Goal: Transaction & Acquisition: Obtain resource

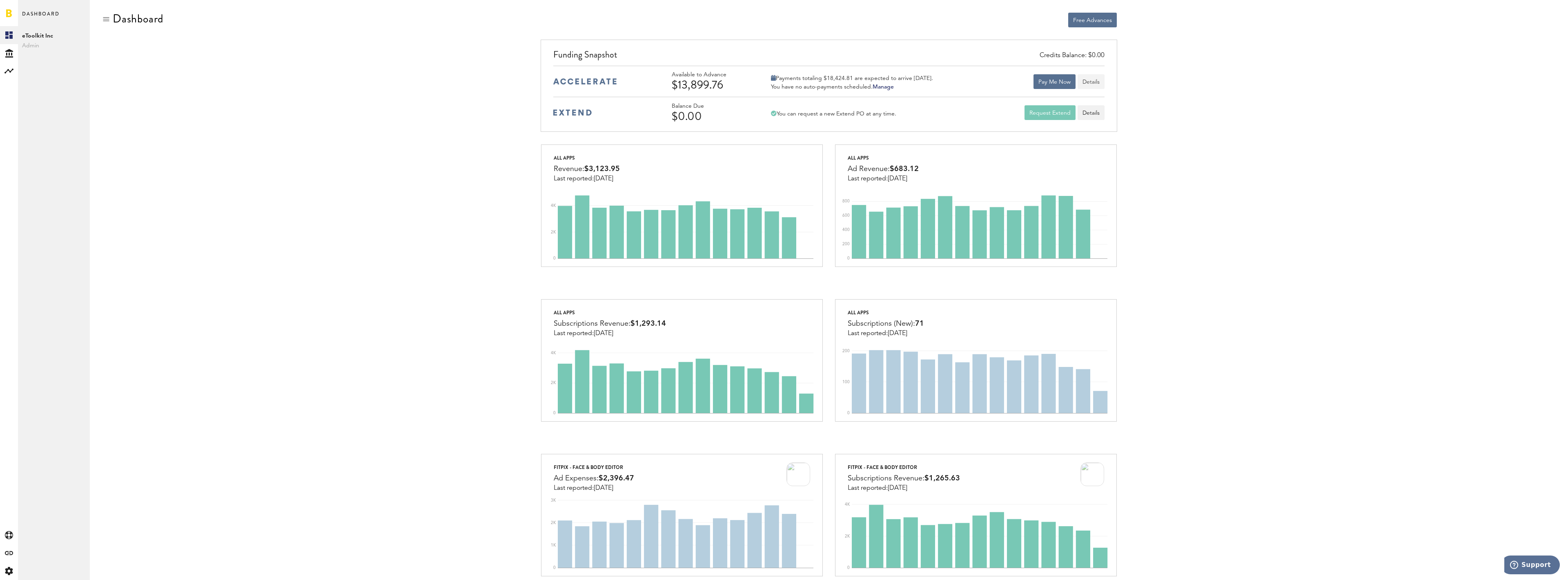
click at [1094, 84] on button "Details" at bounding box center [1091, 82] width 27 height 15
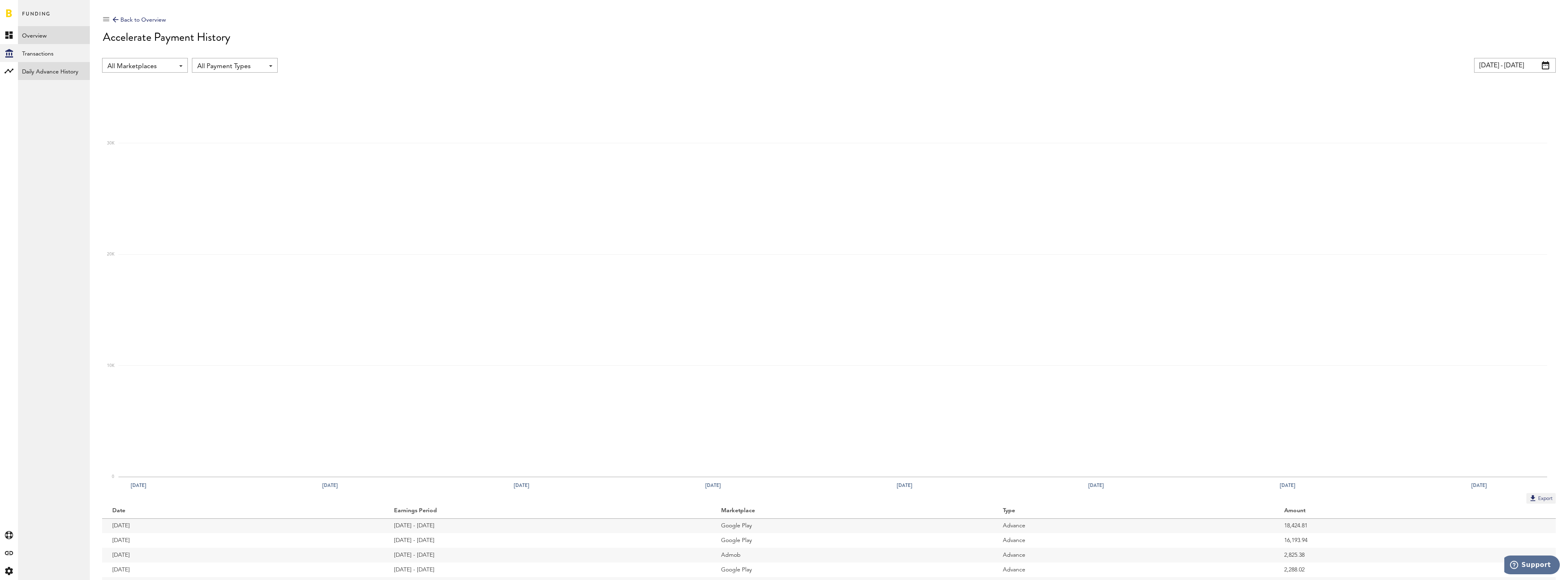
click at [55, 69] on link "Daily Advance History" at bounding box center [53, 71] width 72 height 18
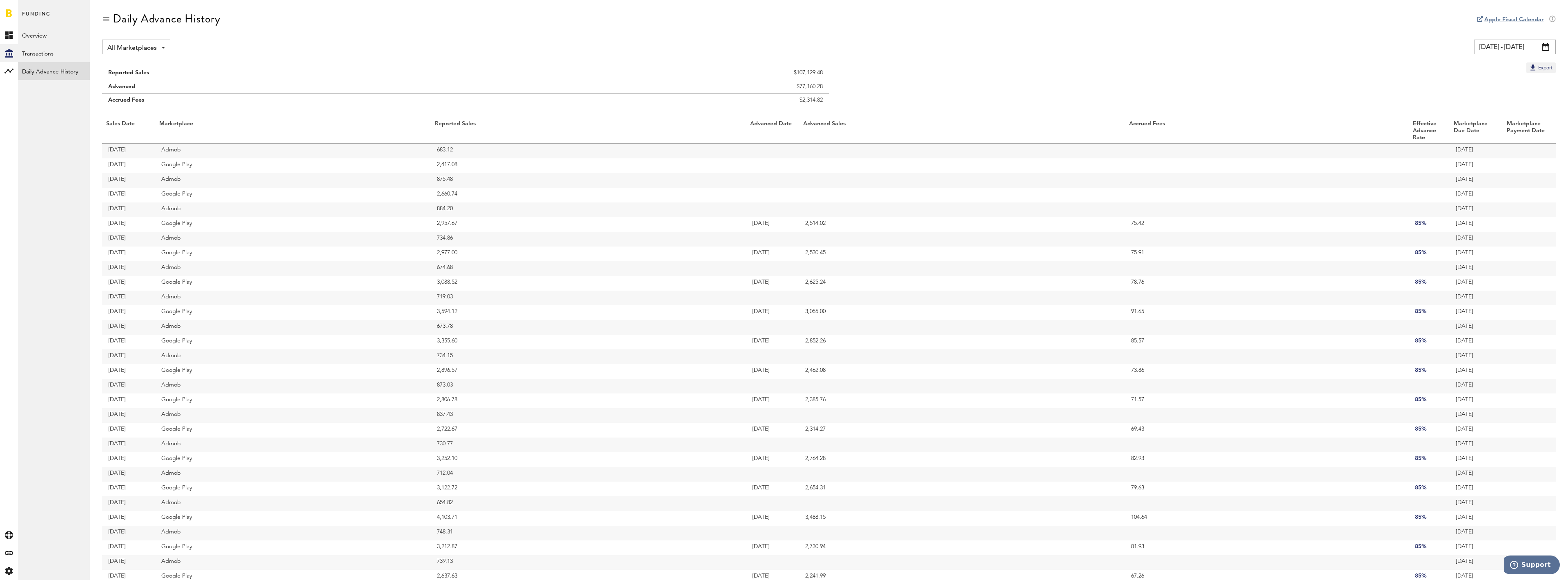
click at [10, 17] on link at bounding box center [9, 13] width 6 height 8
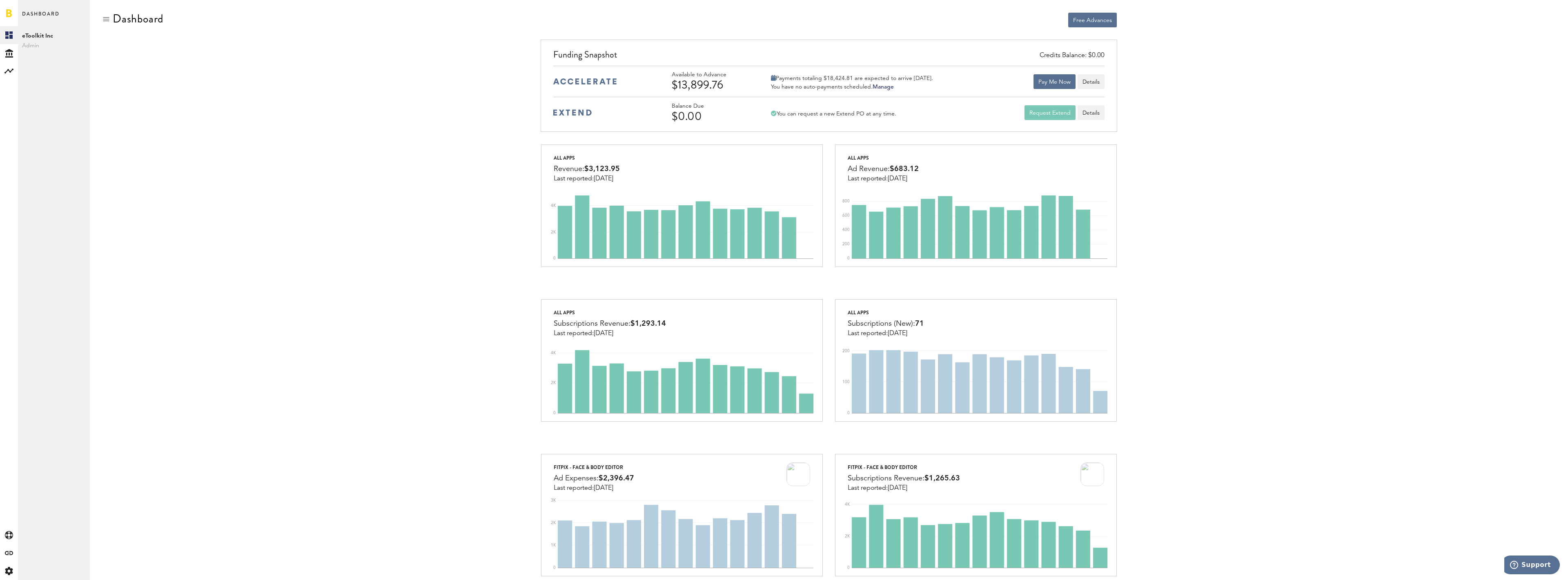
click at [889, 87] on link "Manage" at bounding box center [883, 87] width 21 height 6
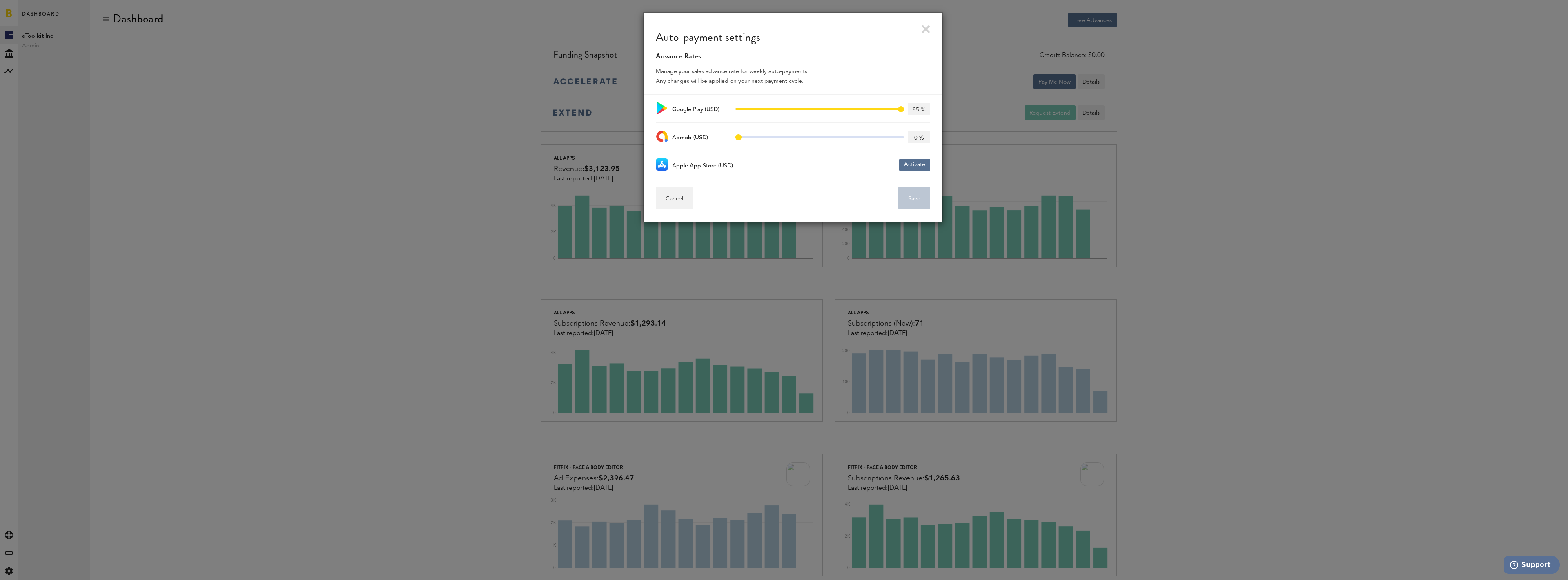
click at [923, 31] on link at bounding box center [926, 29] width 9 height 9
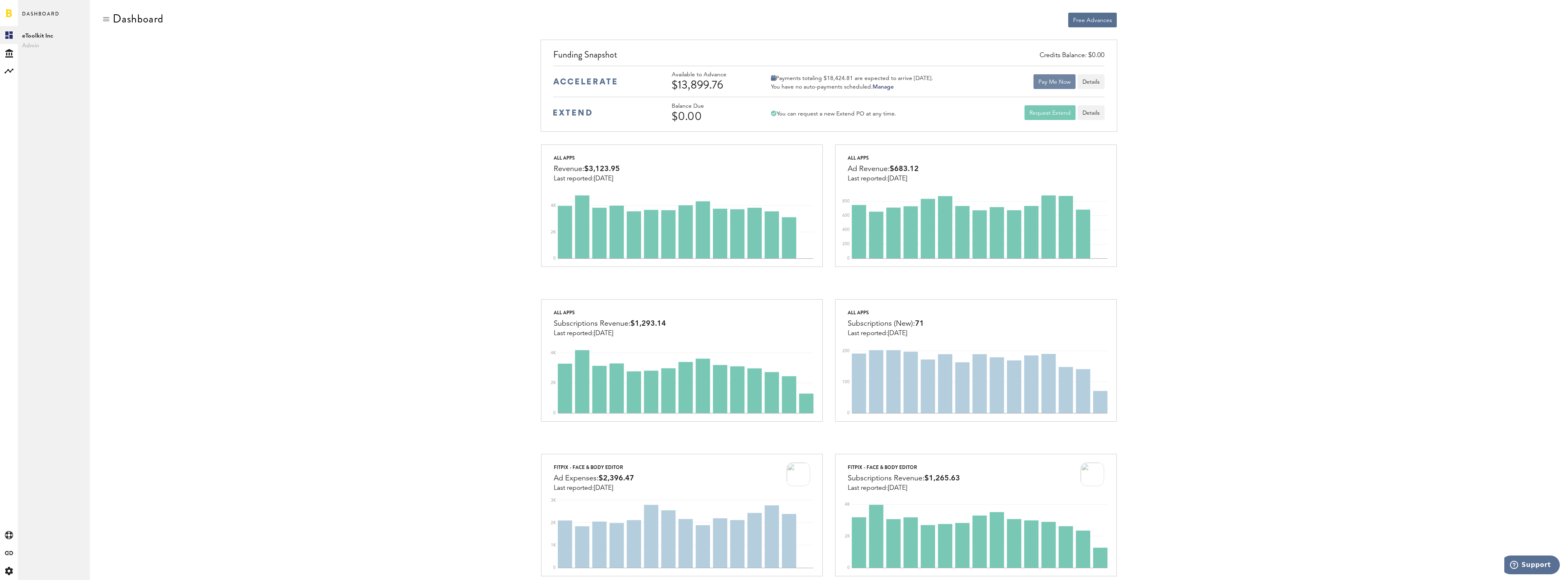
click at [1039, 83] on button "Pay Me Now" at bounding box center [1054, 82] width 42 height 15
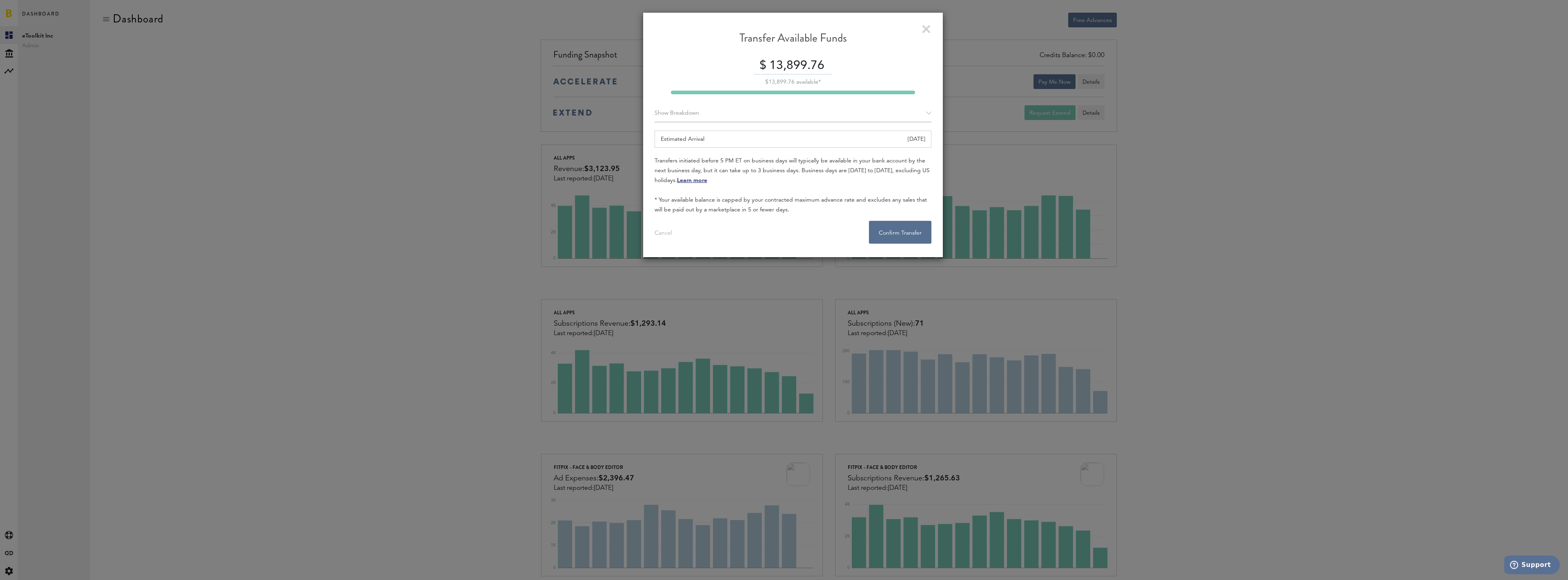
click at [925, 29] on link at bounding box center [926, 29] width 9 height 9
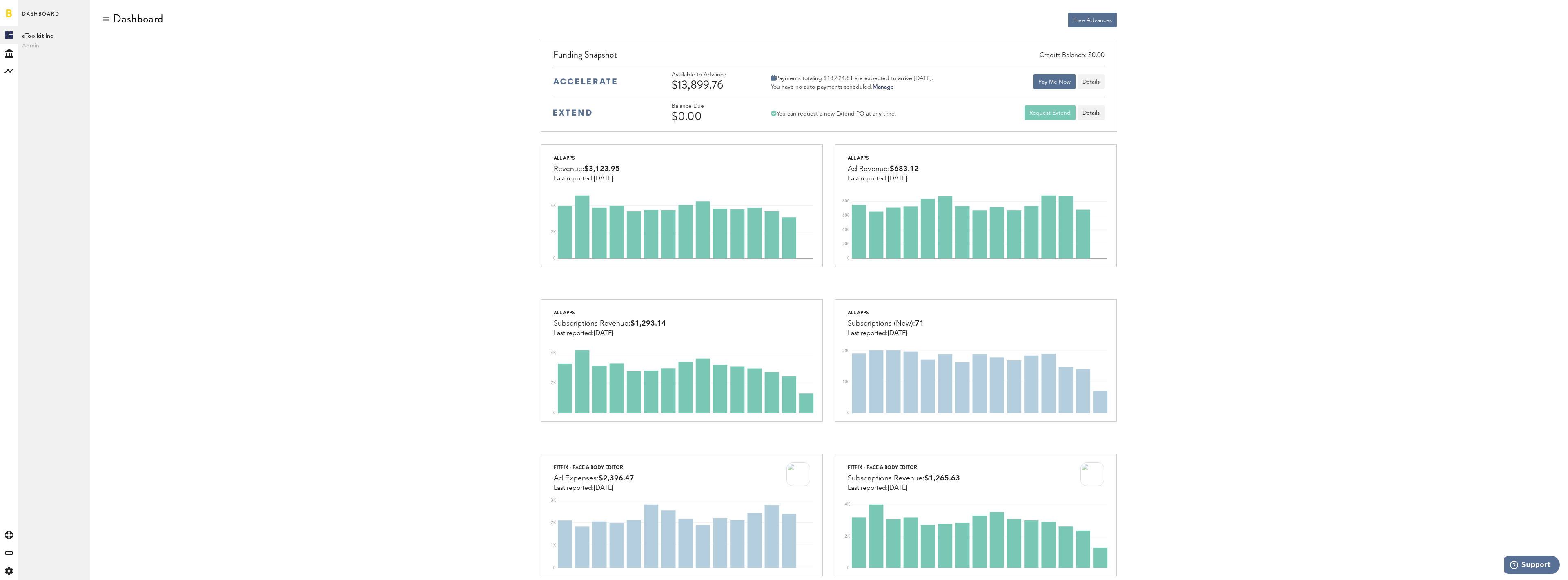
click at [1086, 82] on button "Details" at bounding box center [1091, 82] width 27 height 15
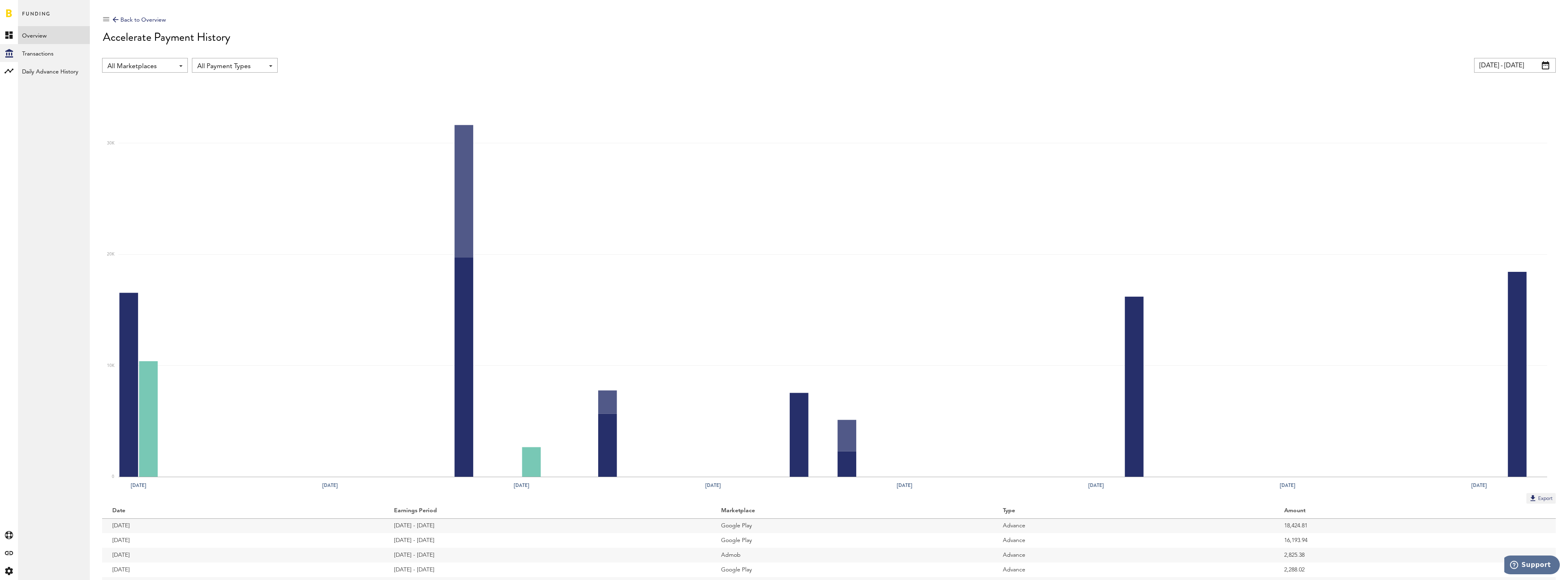
click at [9, 14] on link at bounding box center [9, 13] width 6 height 8
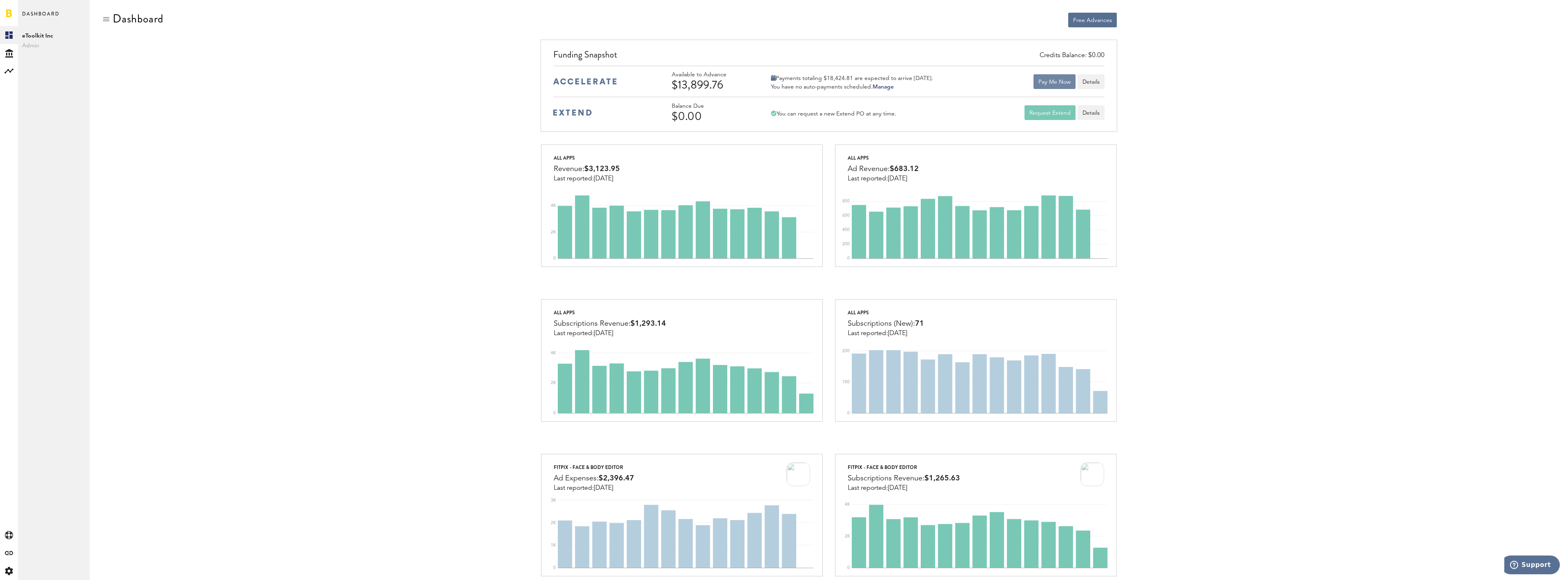
click at [1061, 85] on button "Pay Me Now" at bounding box center [1054, 82] width 42 height 15
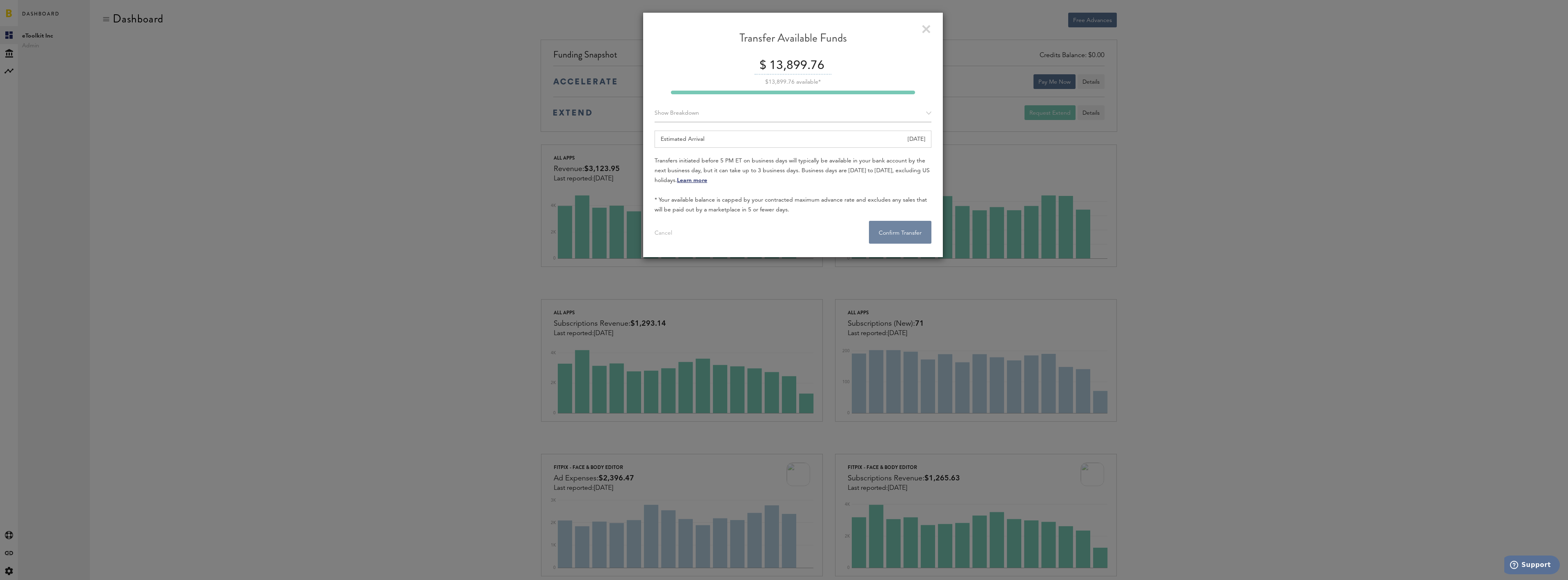
click at [889, 230] on button "Confirm Transfer . . ." at bounding box center [900, 232] width 63 height 23
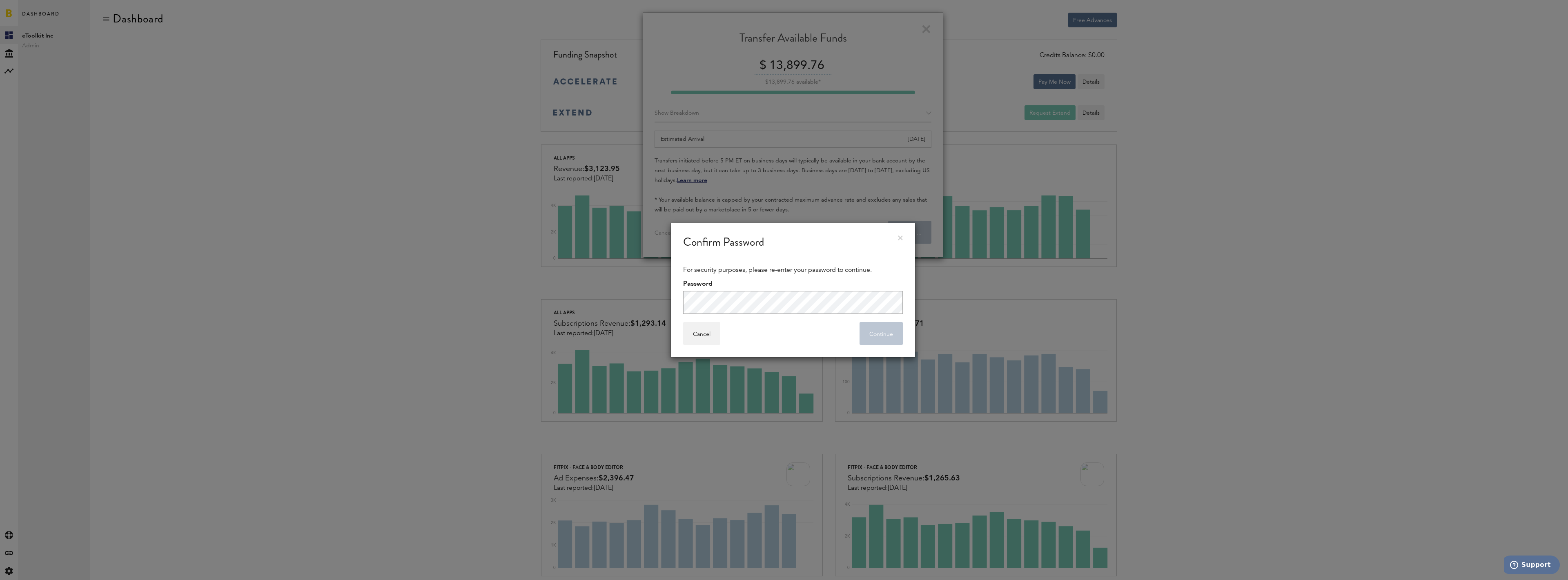
click at [795, 322] on div "For security purposes, please re-enter your password to continue. Password" at bounding box center [793, 290] width 244 height 65
click at [887, 334] on button "Continue" at bounding box center [881, 333] width 44 height 23
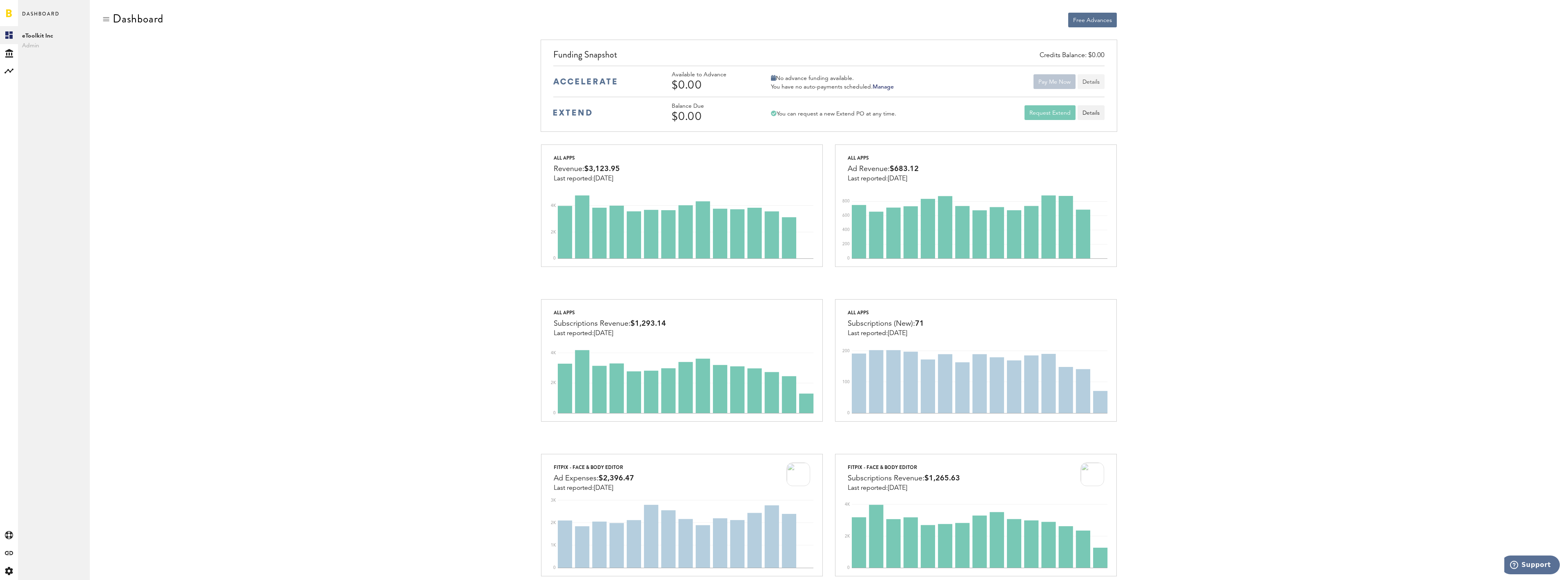
click at [1090, 82] on button "Details" at bounding box center [1091, 82] width 27 height 15
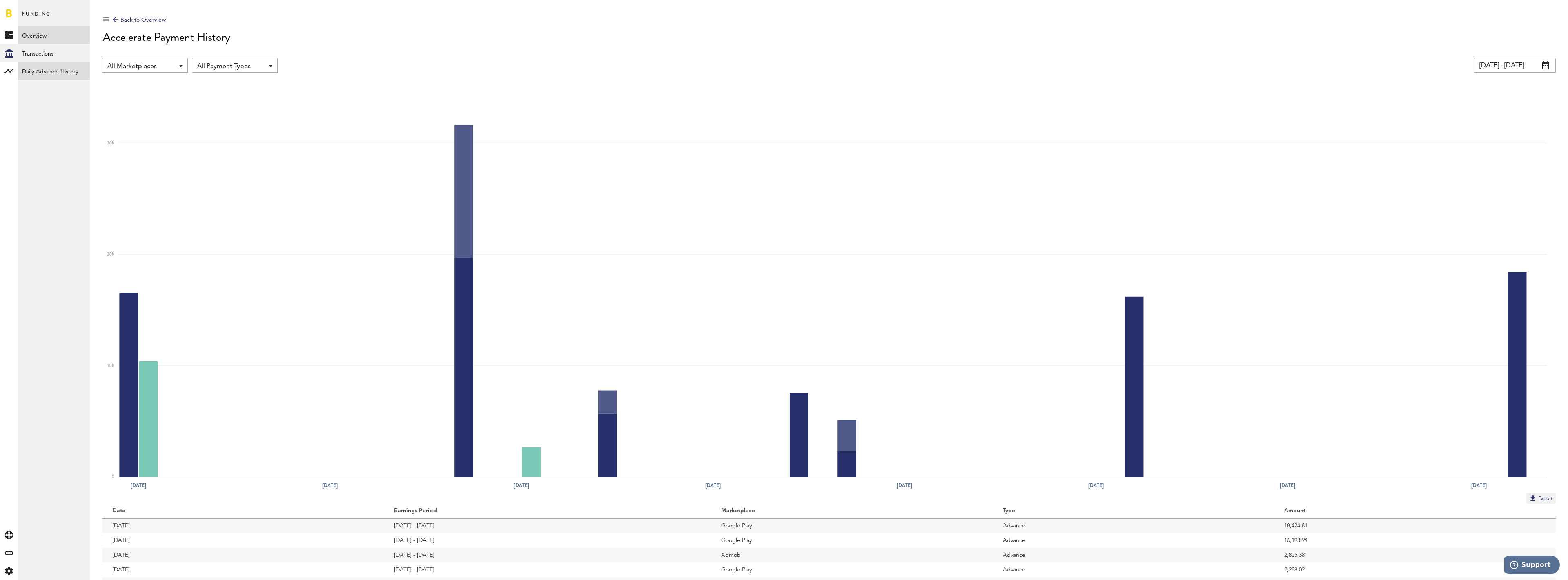
click at [33, 74] on link "Daily Advance History" at bounding box center [53, 71] width 72 height 18
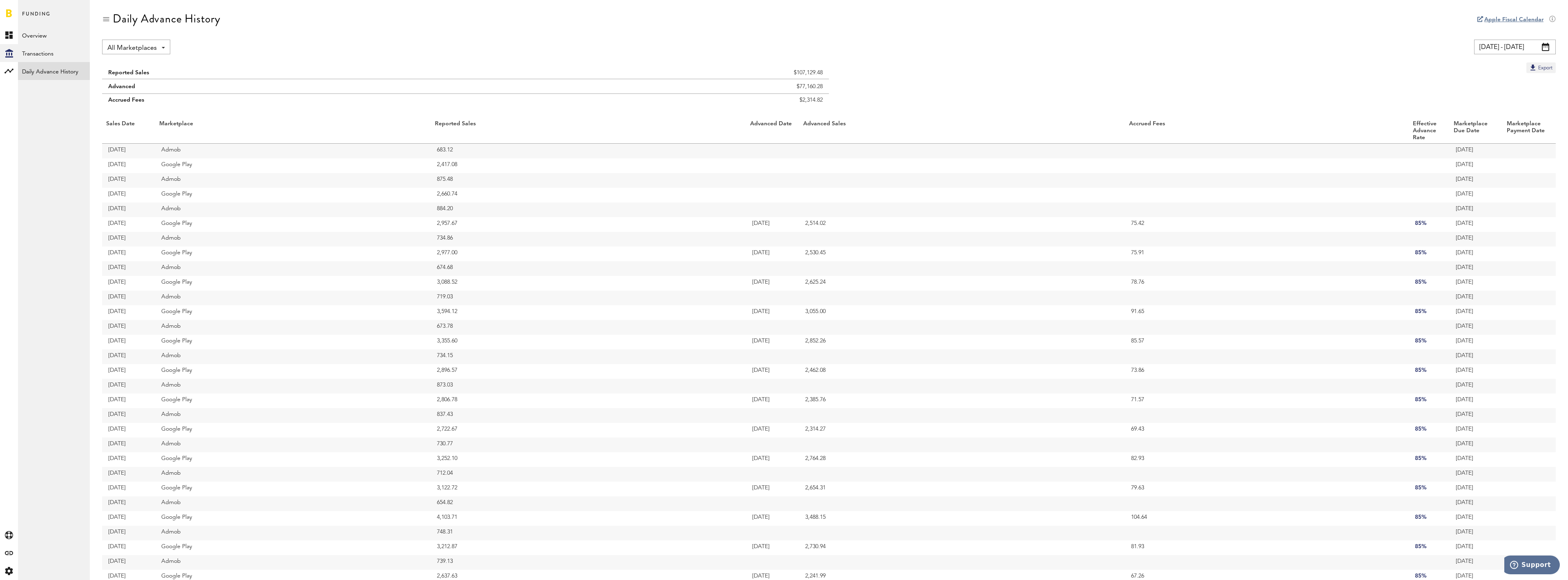
click at [13, 15] on div at bounding box center [9, 13] width 18 height 26
click at [10, 15] on link at bounding box center [9, 13] width 6 height 8
